Goal: Check status

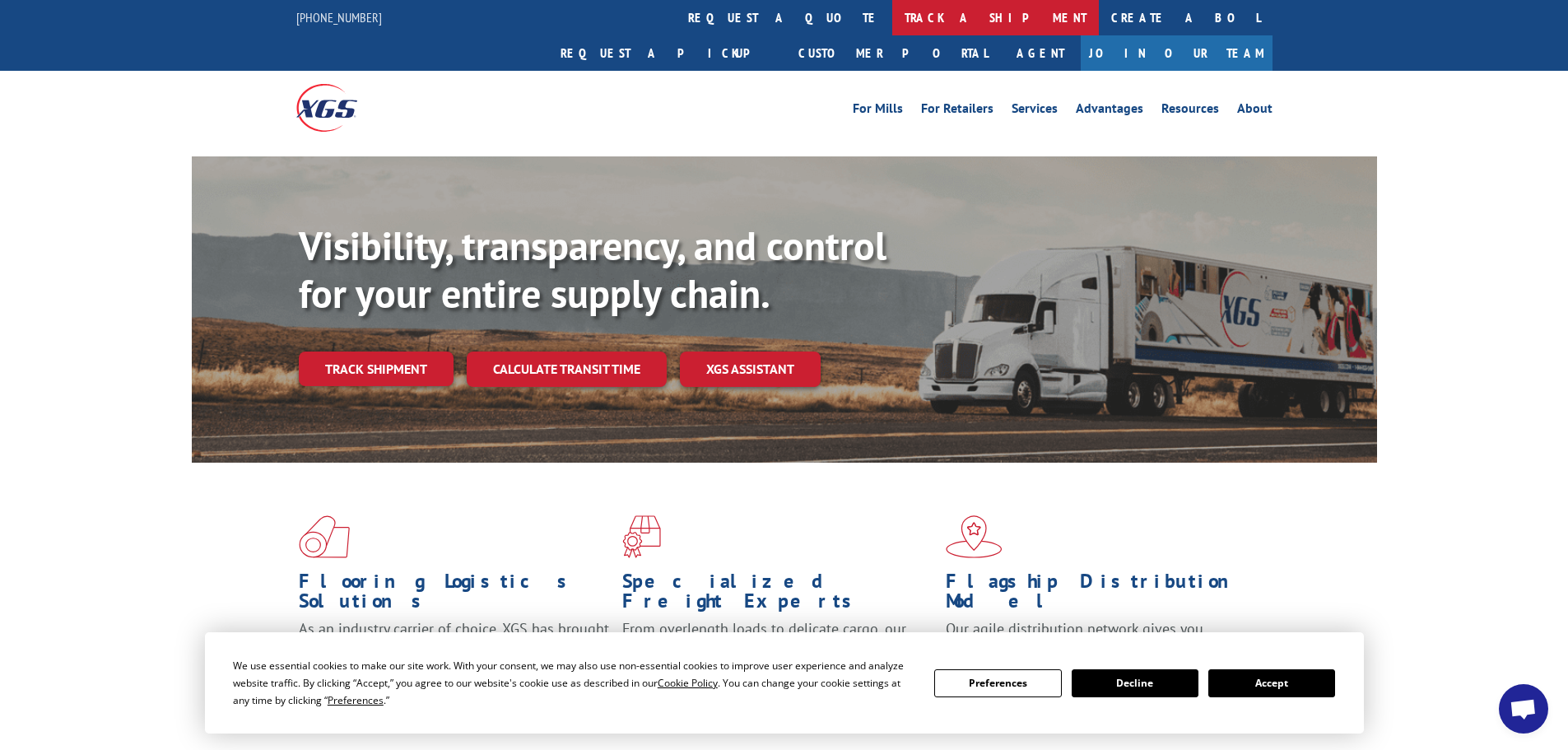
click at [892, 14] on link "track a shipment" at bounding box center [995, 17] width 206 height 36
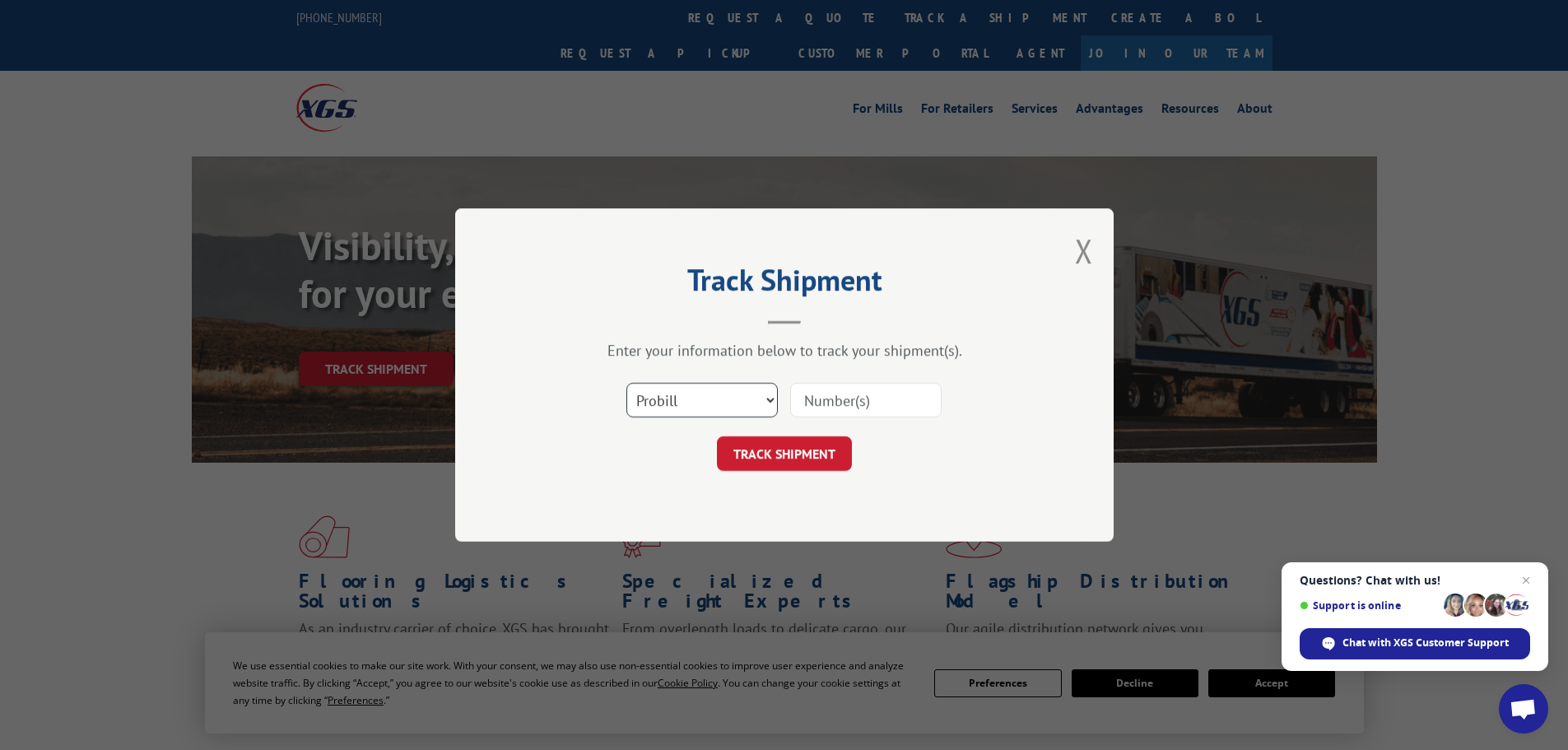
click at [733, 403] on select "Select category... Probill BOL PO" at bounding box center [702, 400] width 151 height 35
select select "bol"
click at [627, 383] on select "Select category... Probill BOL PO" at bounding box center [702, 400] width 151 height 35
paste input "7041401"
type input "7041401"
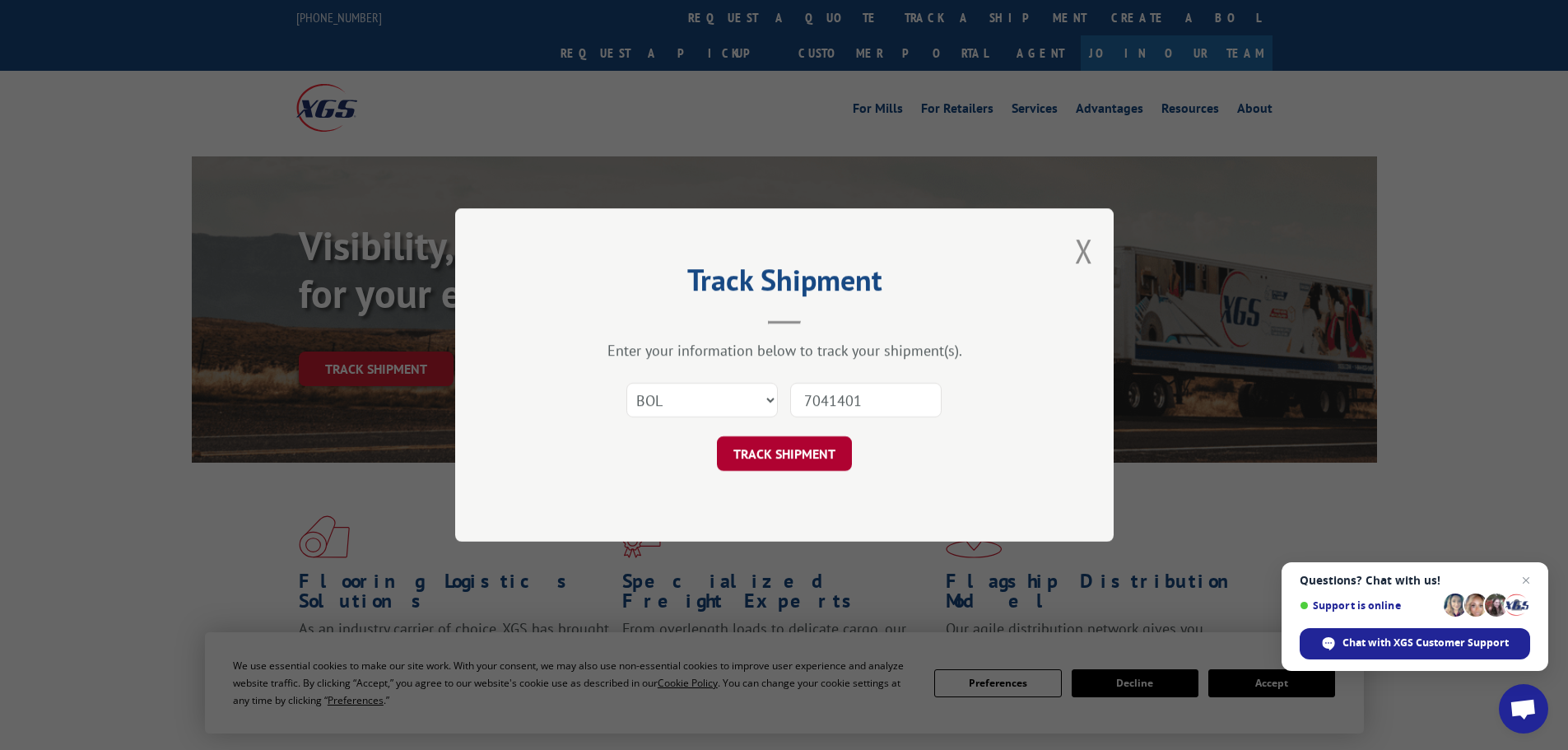
click at [780, 453] on button "TRACK SHIPMENT" at bounding box center [784, 454] width 135 height 35
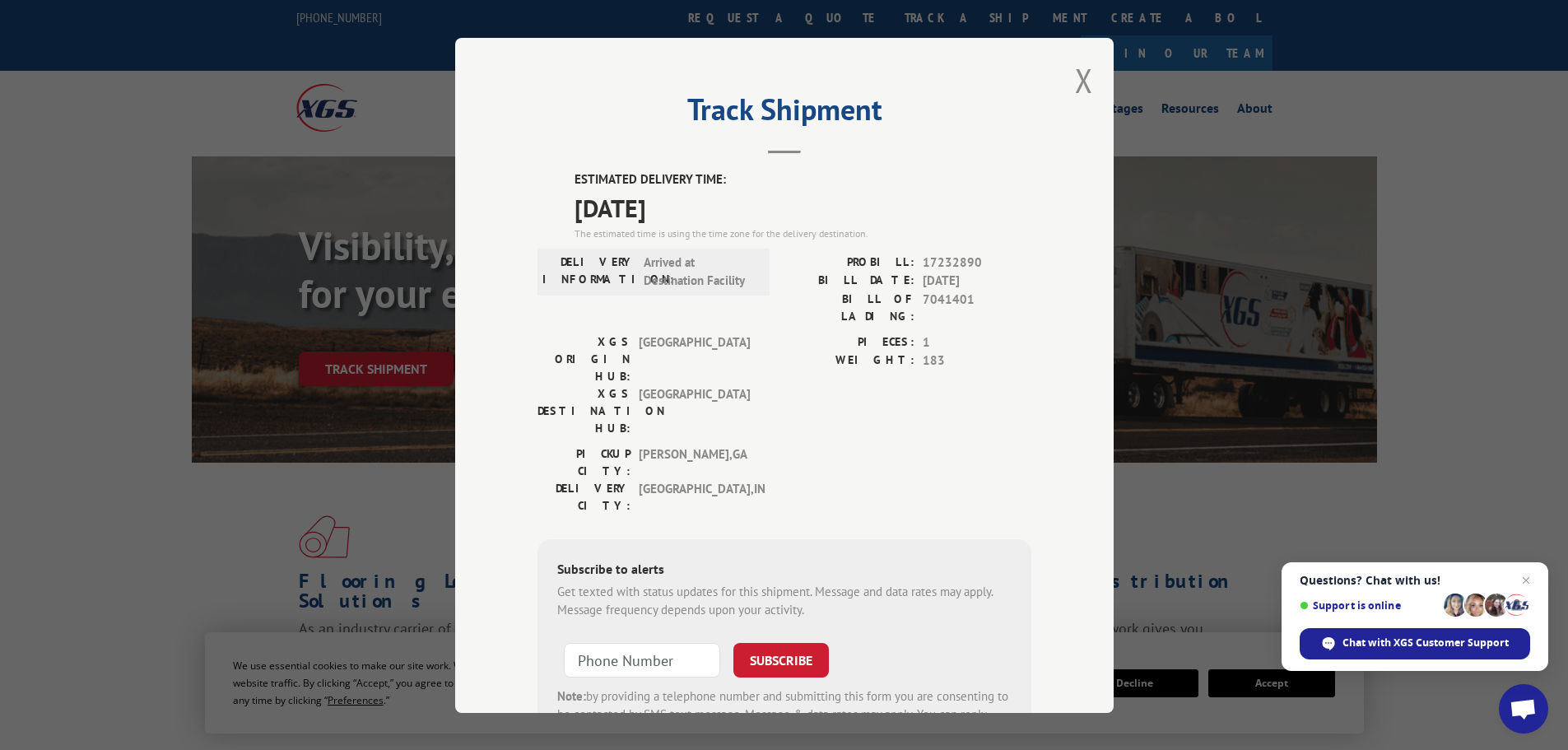
click at [1067, 78] on div "Track Shipment ESTIMATED DELIVERY TIME: [DATE] The estimated time is using the …" at bounding box center [784, 375] width 659 height 675
click at [1085, 79] on button "Close modal" at bounding box center [1084, 79] width 18 height 44
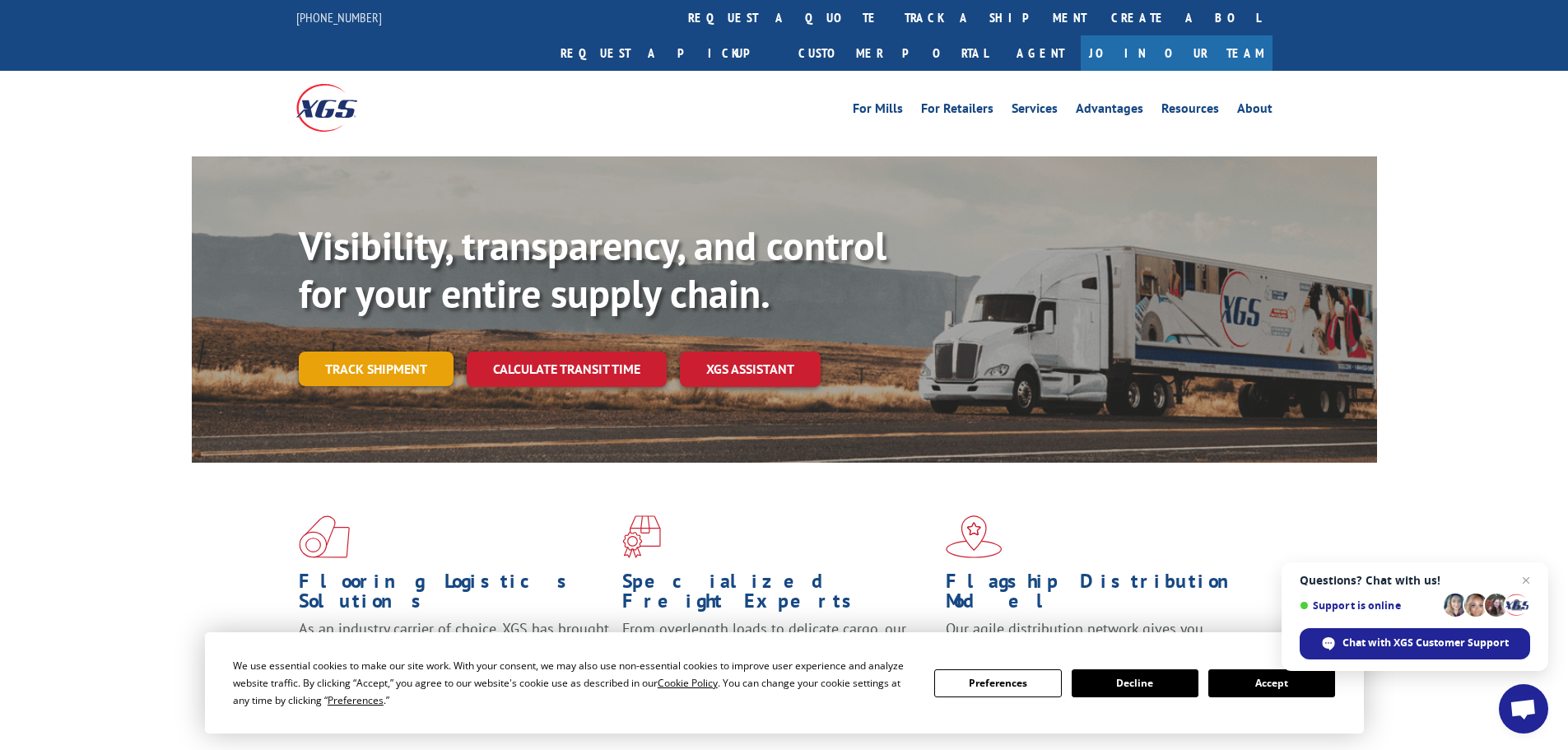
click at [343, 352] on link "Track shipment" at bounding box center [377, 369] width 155 height 35
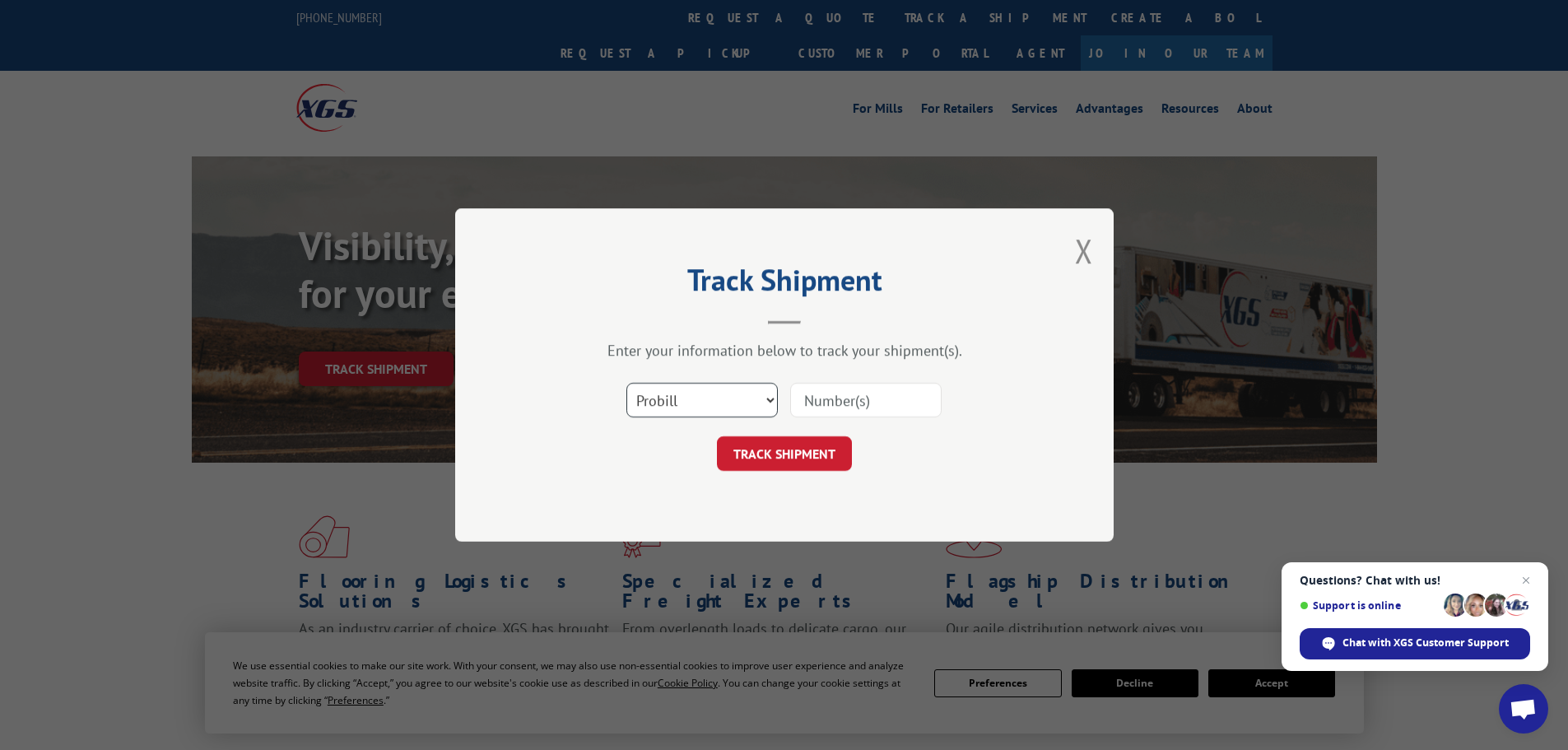
click at [726, 403] on select "Select category... Probill BOL PO" at bounding box center [702, 400] width 151 height 35
select select "bol"
click at [627, 383] on select "Select category... Probill BOL PO" at bounding box center [702, 400] width 151 height 35
paste input "5476597"
type input "5476597"
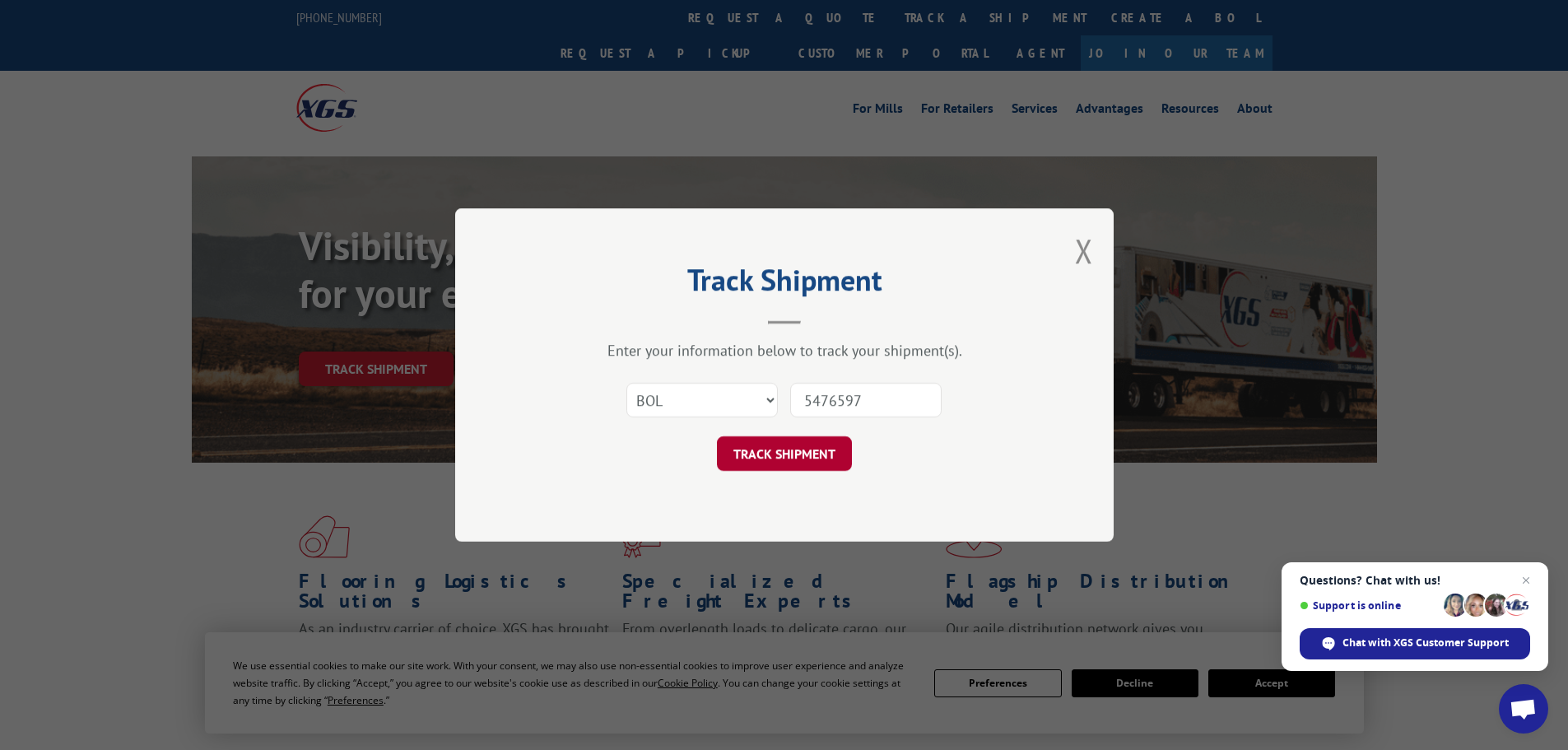
click at [770, 458] on button "TRACK SHIPMENT" at bounding box center [784, 454] width 135 height 35
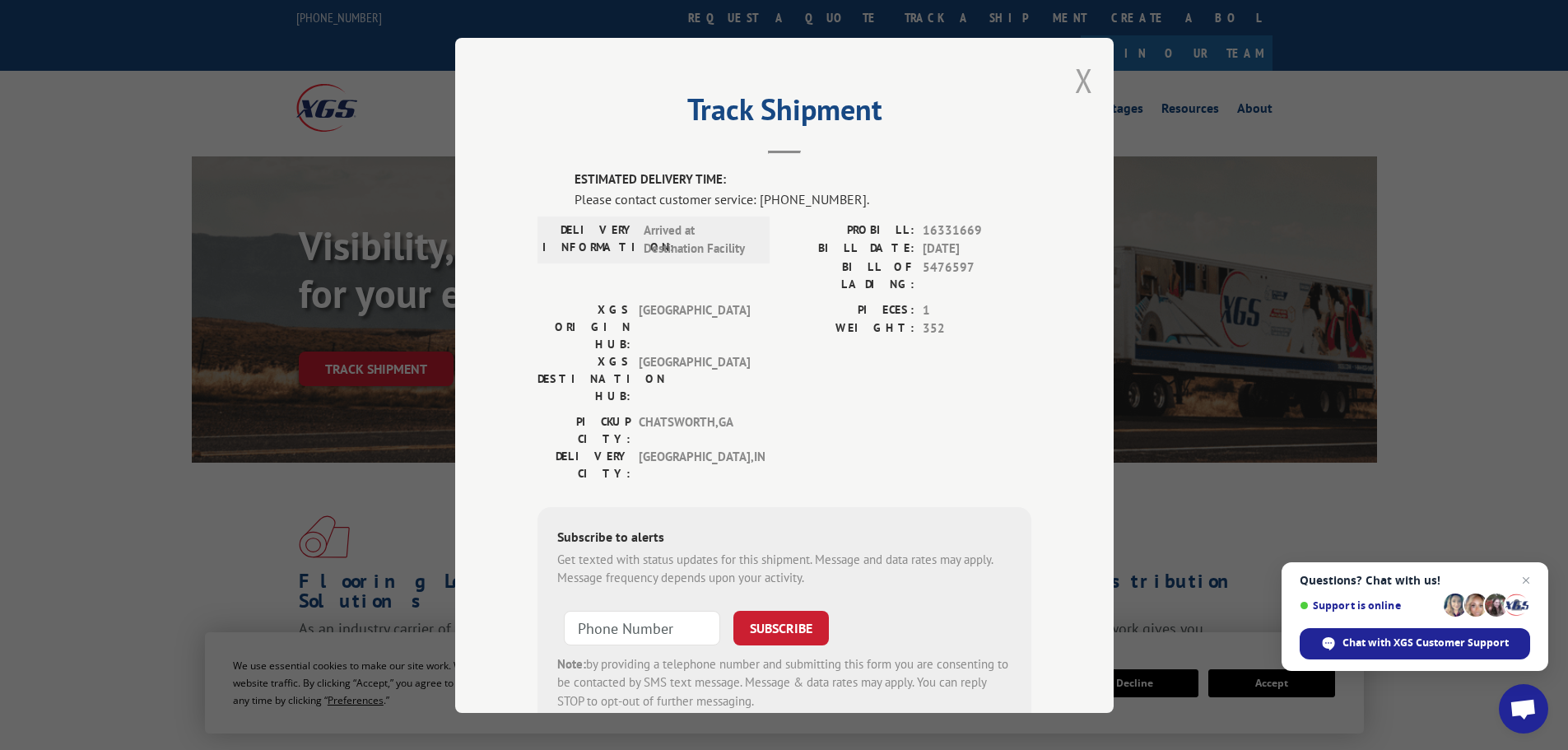
click at [1079, 73] on button "Close modal" at bounding box center [1084, 79] width 18 height 44
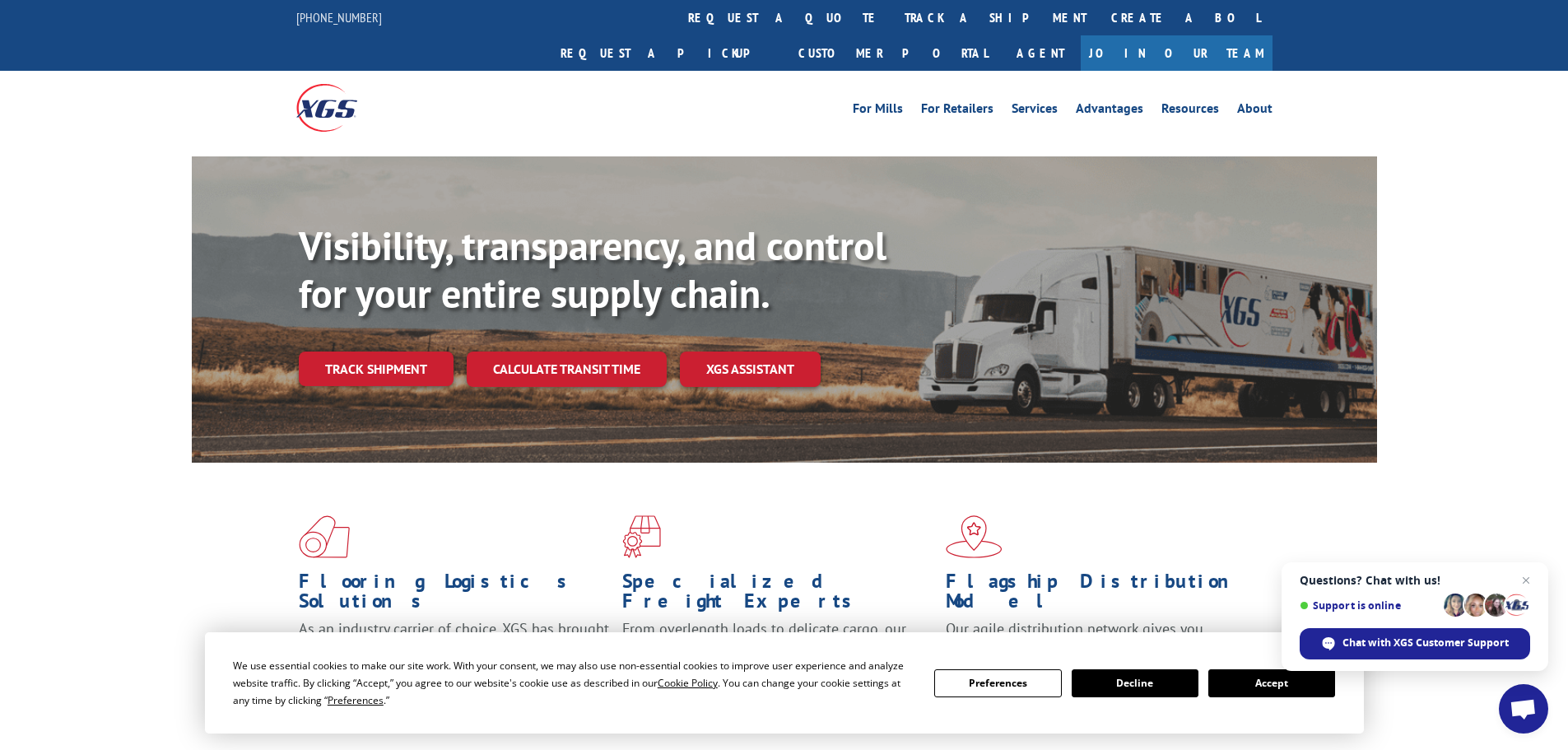
click at [408, 352] on link "Track shipment" at bounding box center [377, 369] width 155 height 35
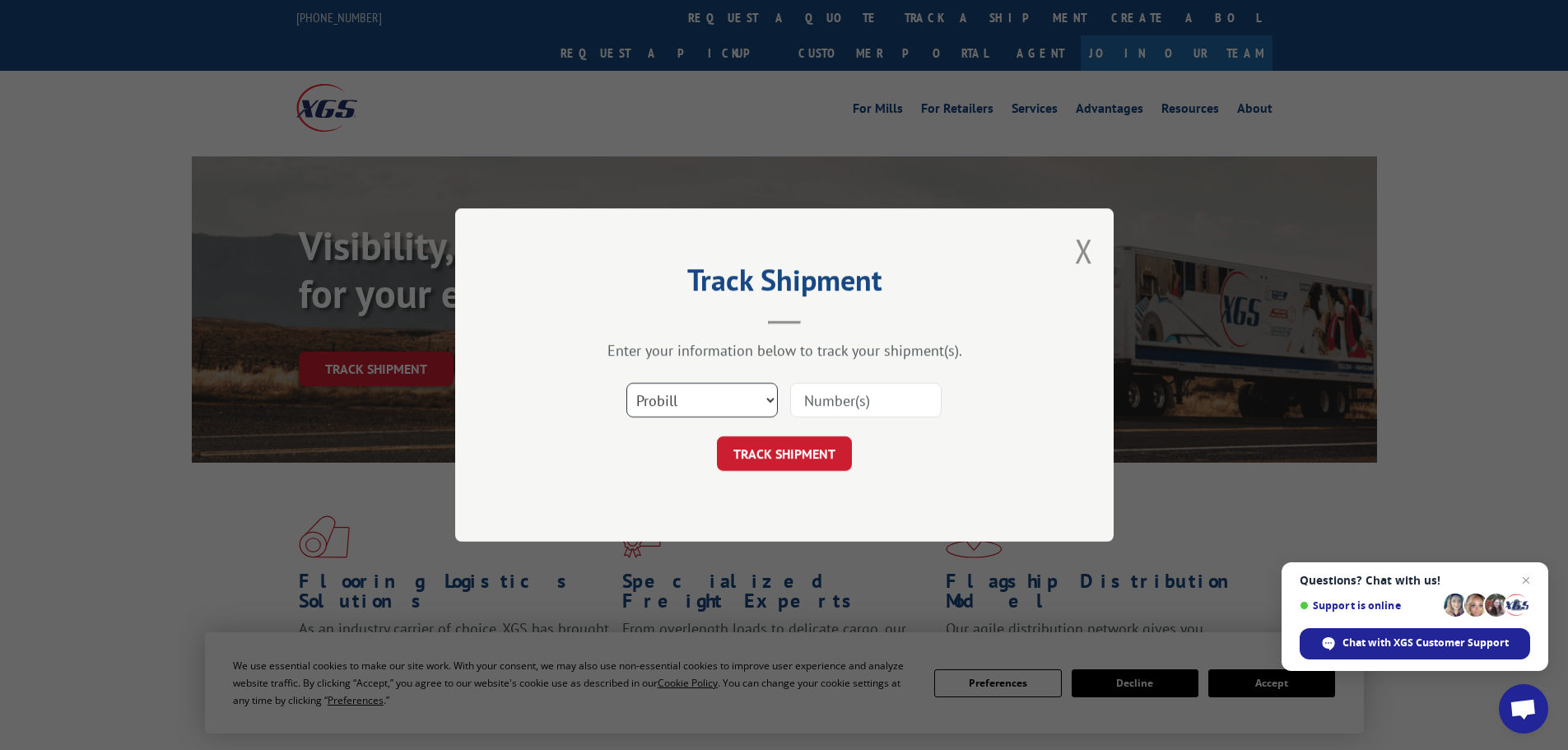
click at [693, 401] on select "Select category... Probill BOL PO" at bounding box center [702, 400] width 151 height 35
select select "bol"
click at [627, 383] on select "Select category... Probill BOL PO" at bounding box center [702, 400] width 151 height 35
paste input "5476597"
click at [805, 403] on input "5476597" at bounding box center [866, 400] width 151 height 35
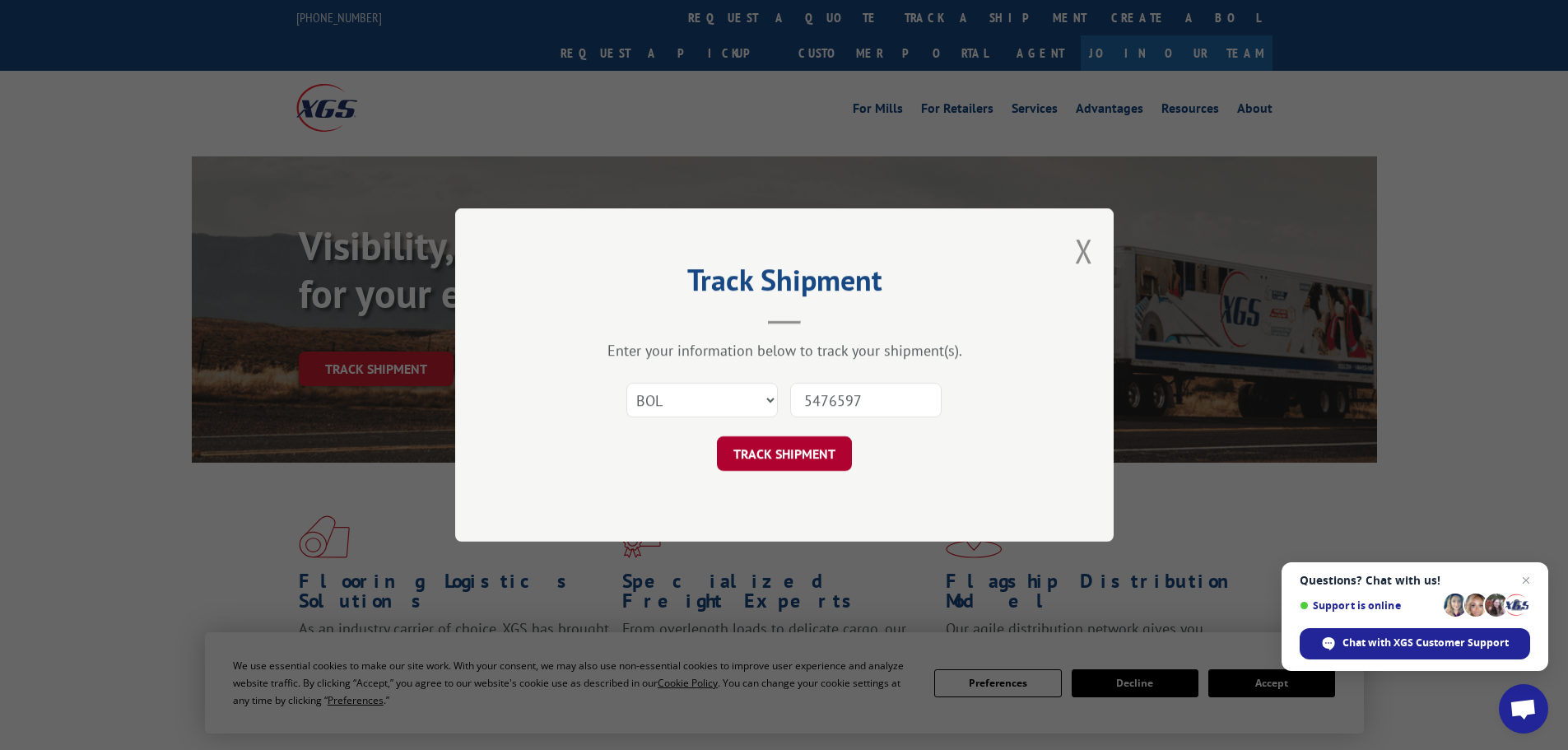
type input "5476597"
click at [804, 457] on button "TRACK SHIPMENT" at bounding box center [784, 454] width 135 height 35
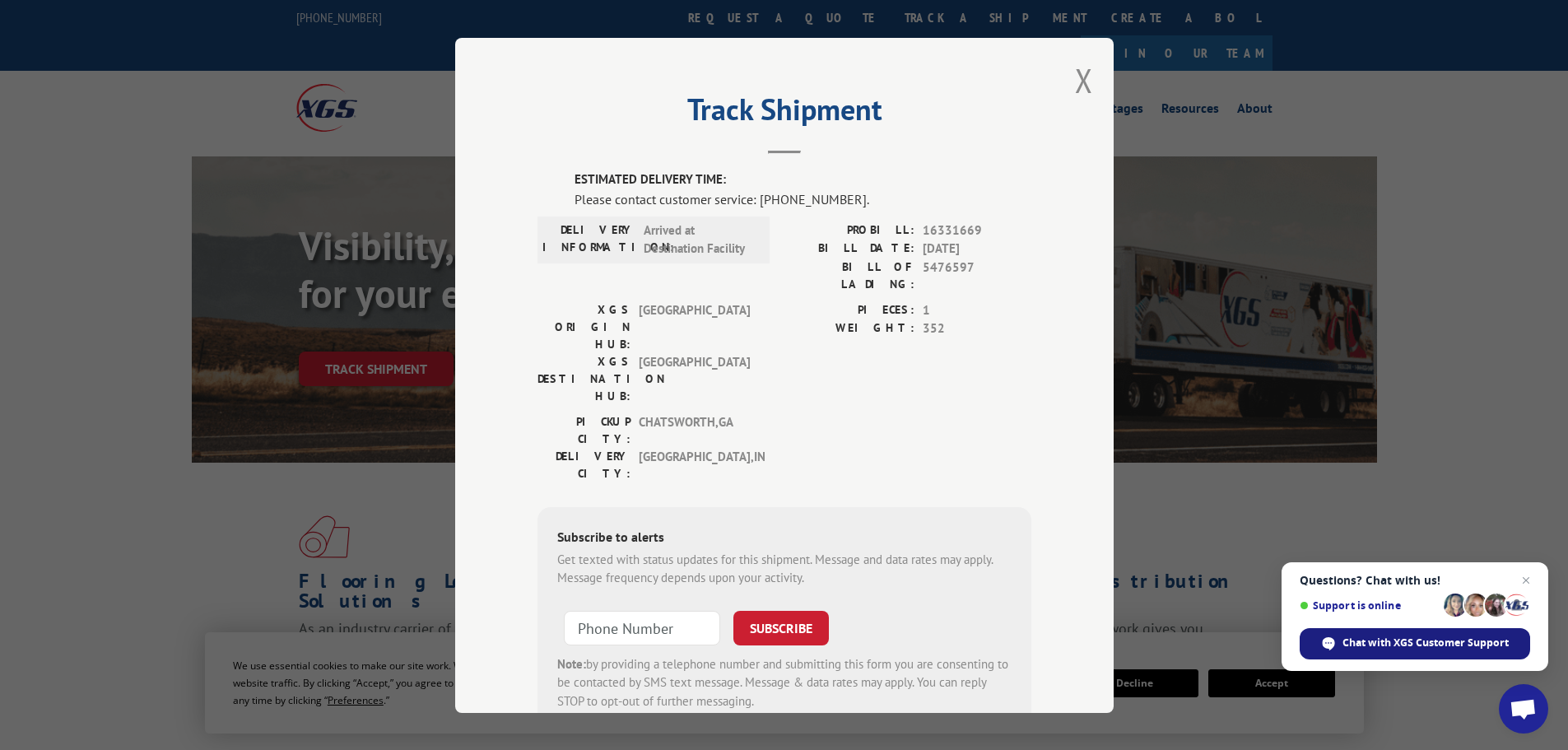
drag, startPoint x: 1398, startPoint y: 649, endPoint x: 1393, endPoint y: 636, distance: 13.9
click at [1398, 648] on span "Chat with XGS Customer Support" at bounding box center [1426, 642] width 167 height 15
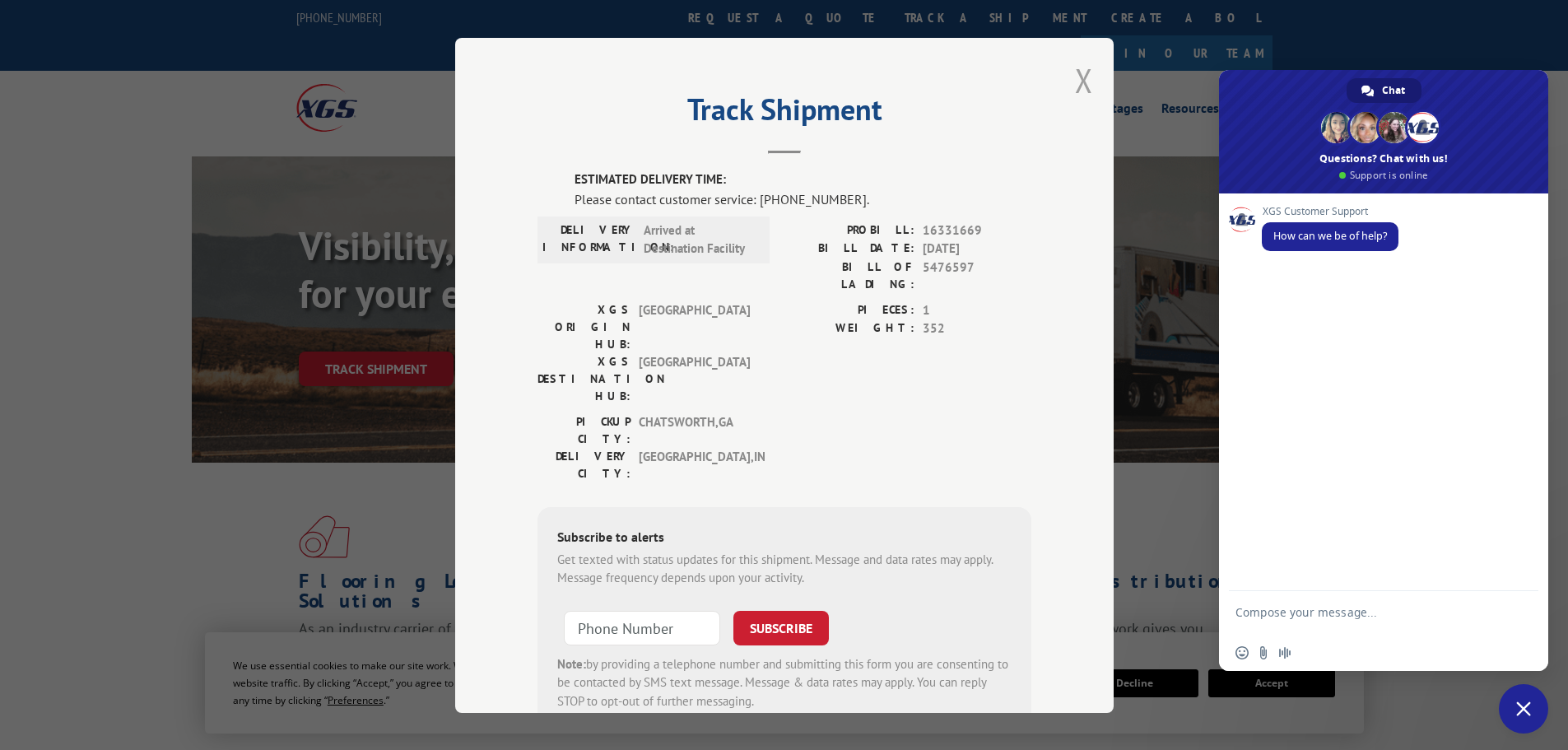
click at [1084, 88] on button "Close modal" at bounding box center [1084, 79] width 18 height 44
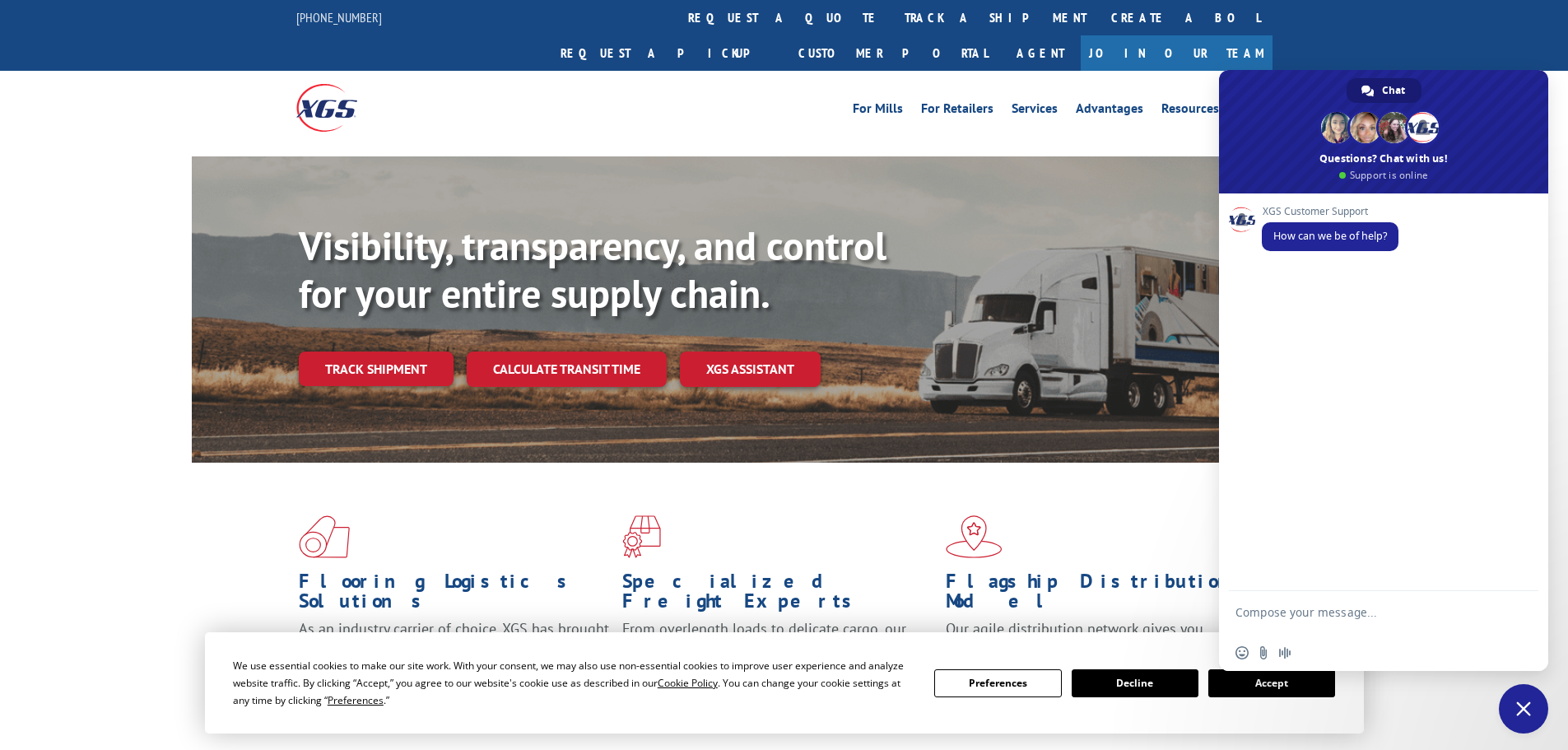
paste textarea "5476597"
type textarea "5476597 can you give me update on this one."
click at [1528, 610] on span "Send" at bounding box center [1520, 615] width 27 height 27
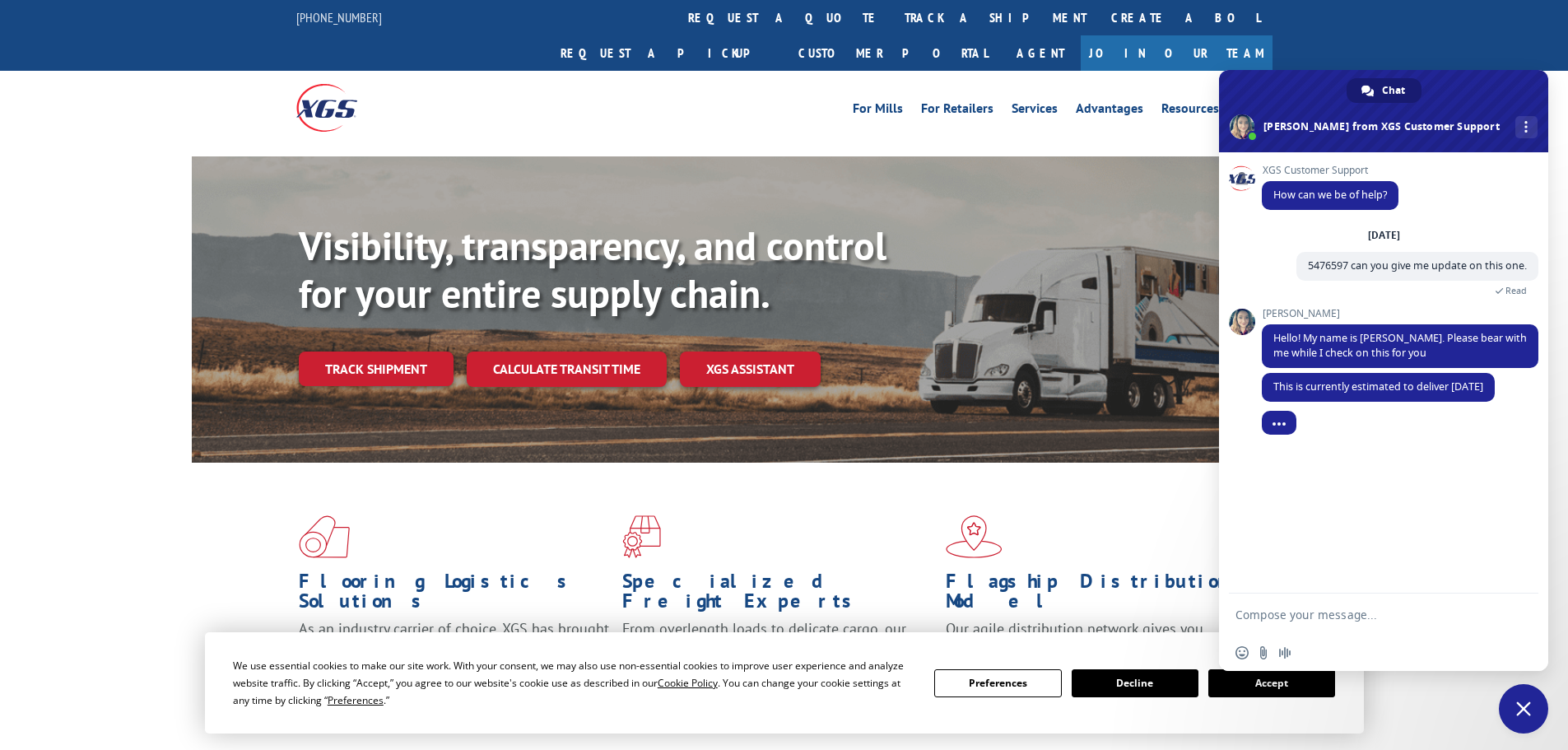
click at [1289, 622] on textarea "Compose your message..." at bounding box center [1366, 614] width 261 height 15
type textarea "Great! Thanks"
click at [1515, 619] on span "Send" at bounding box center [1520, 614] width 13 height 13
